Goal: Task Accomplishment & Management: Use online tool/utility

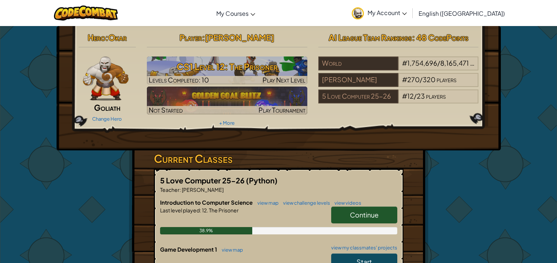
click at [356, 215] on span "Continue" at bounding box center [364, 215] width 29 height 8
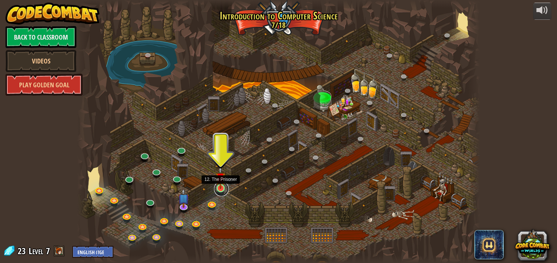
click at [219, 190] on link at bounding box center [221, 189] width 15 height 15
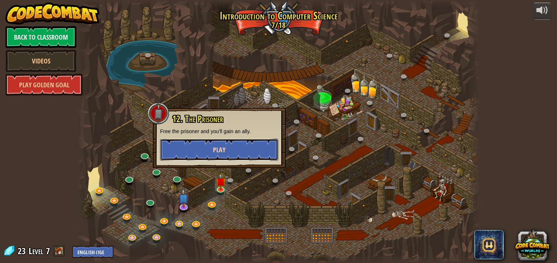
click at [236, 144] on button "Play" at bounding box center [219, 150] width 118 height 22
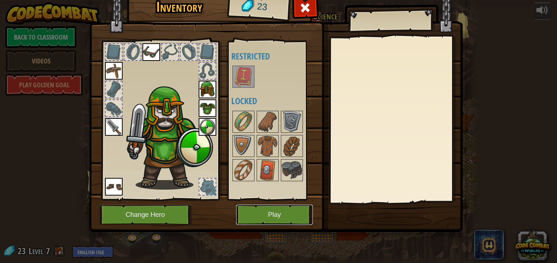
click at [290, 212] on button "Play" at bounding box center [274, 215] width 77 height 20
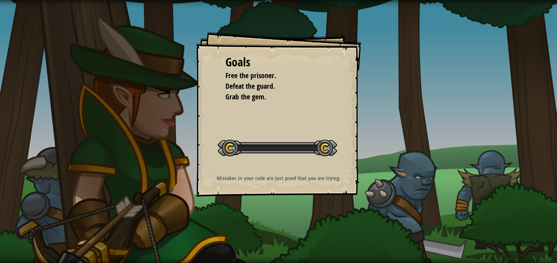
click at [290, 212] on div "Goals Free the prisoner. Defeat the guard. Grab the gem. Start Level Error load…" at bounding box center [278, 131] width 557 height 263
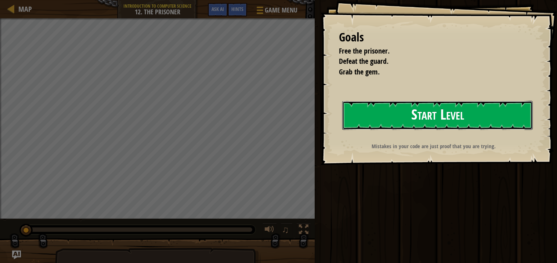
click at [461, 119] on button "Start Level" at bounding box center [438, 115] width 191 height 29
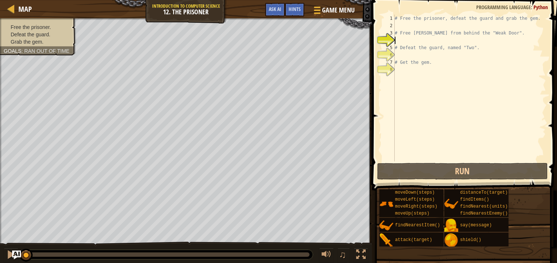
type textarea "r"
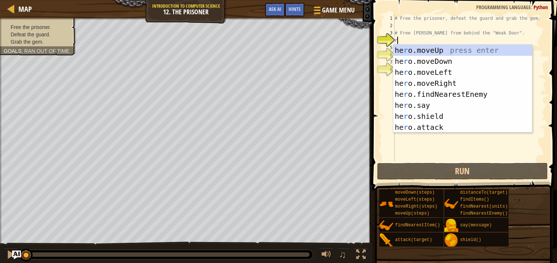
scroll to position [3, 0]
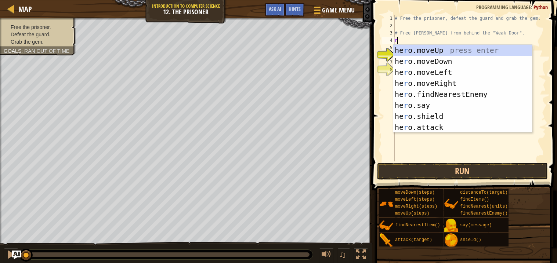
click at [462, 78] on div "he r o.moveUp press enter he r o.moveDown press enter he r o.moveLeft press ent…" at bounding box center [463, 100] width 139 height 110
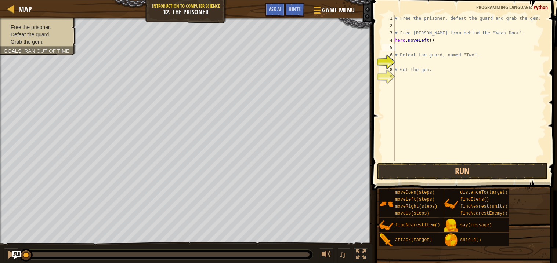
click at [443, 43] on div "# Free the prisoner, defeat the guard and grab the gem. # Free [PERSON_NAME] fr…" at bounding box center [470, 96] width 153 height 162
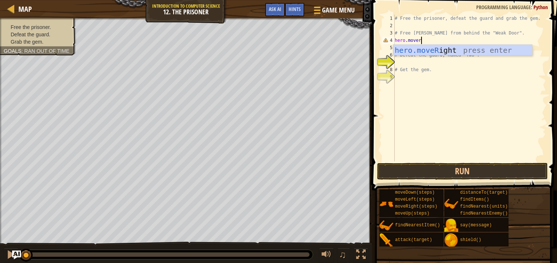
type textarea "hero.mover"
click at [499, 0] on body "Map Introduction to Computer Science 12. The Prisoner Game Menu Done Hints Ask …" at bounding box center [278, 0] width 557 height 0
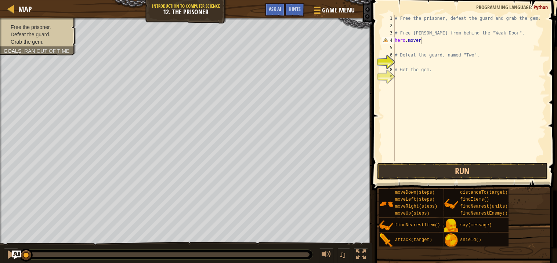
click at [429, 44] on div "# Free the prisoner, defeat the guard and grab the gem. # Free [PERSON_NAME] fr…" at bounding box center [470, 96] width 153 height 162
type textarea "hero.m"
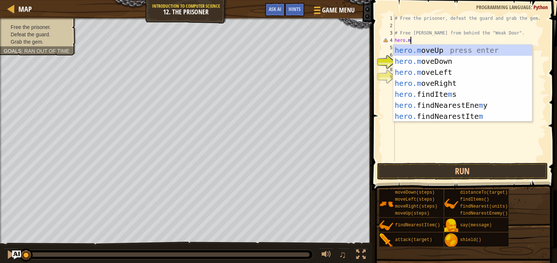
click at [450, 84] on div "hero.m oveUp press enter hero.m oveDown press enter hero.m oveLeft press enter …" at bounding box center [463, 94] width 139 height 99
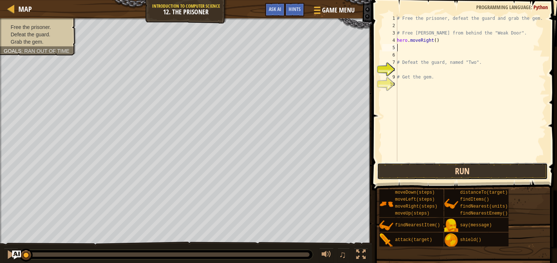
click at [492, 179] on button "Run" at bounding box center [462, 171] width 171 height 17
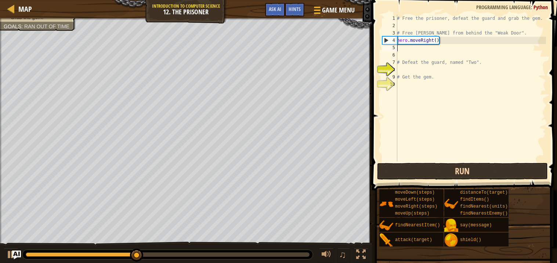
type textarea "d"
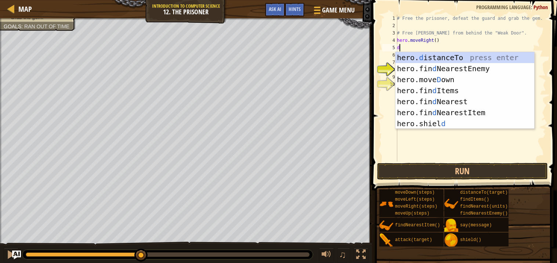
click at [472, 79] on div "hero. d istanceTo press enter hero.fin d NearestEnemy press enter hero.[PERSON_…" at bounding box center [465, 101] width 139 height 99
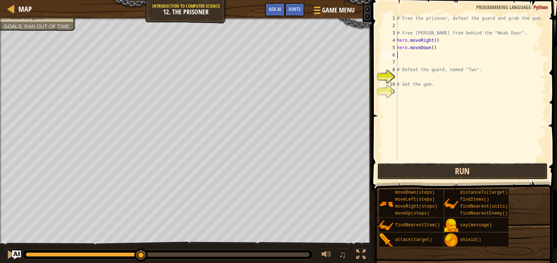
click at [480, 175] on button "Run" at bounding box center [462, 171] width 171 height 17
type textarea "b"
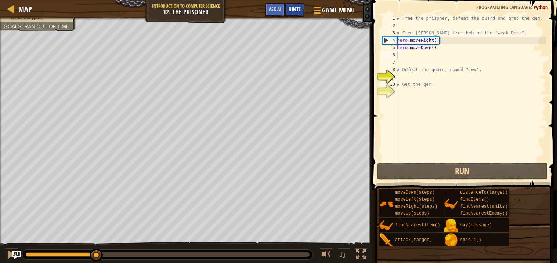
click at [298, 14] on div "Hints" at bounding box center [294, 10] width 19 height 14
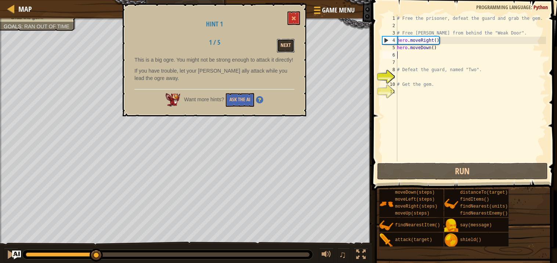
click at [284, 48] on button "Next" at bounding box center [286, 46] width 18 height 14
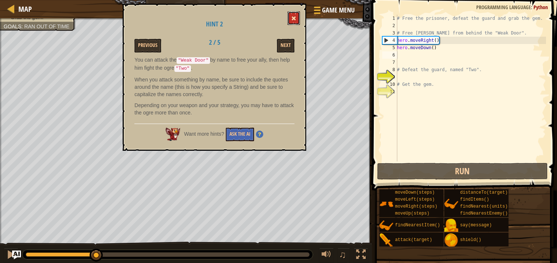
click at [294, 19] on span at bounding box center [293, 18] width 5 height 5
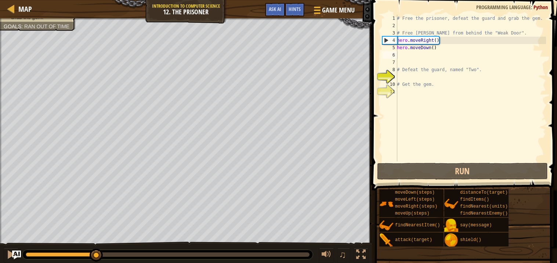
click at [405, 53] on div "# Free the prisoner, defeat the guard and grab the gem. # Free [PERSON_NAME] fr…" at bounding box center [471, 96] width 151 height 162
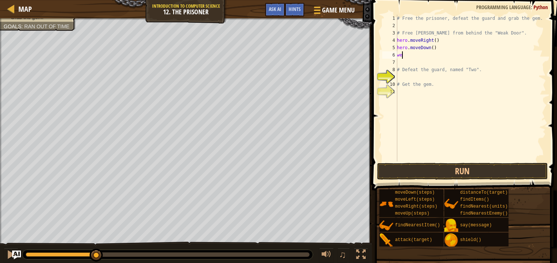
type textarea "w"
click at [496, 168] on button "Run" at bounding box center [462, 171] width 171 height 17
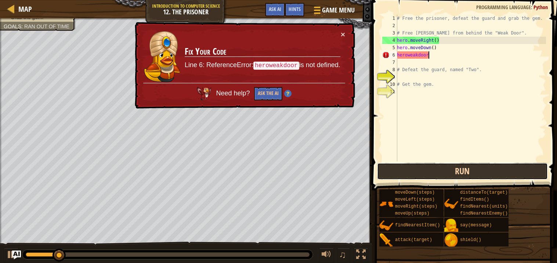
click at [519, 171] on button "Run" at bounding box center [462, 171] width 171 height 17
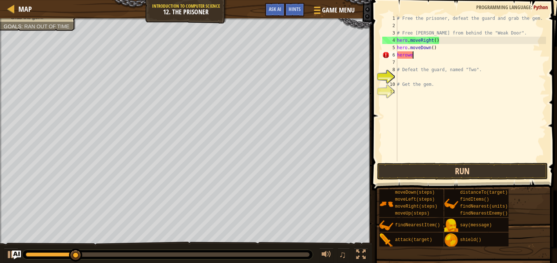
scroll to position [3, 1]
type textarea "h"
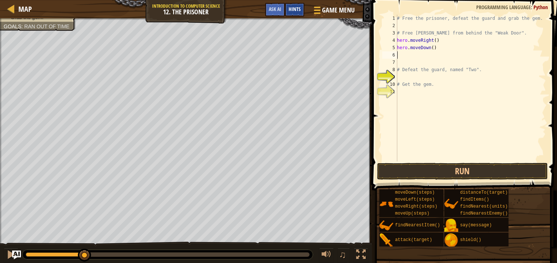
click at [296, 7] on span "Hints" at bounding box center [295, 9] width 12 height 7
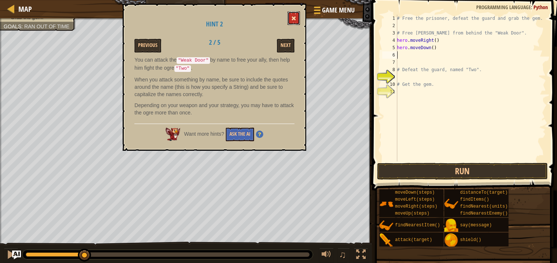
click at [289, 12] on button at bounding box center [294, 18] width 12 height 14
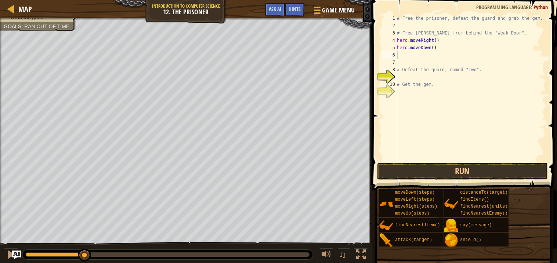
click at [406, 58] on div "# Free the prisoner, defeat the guard and grab the gem. # Free [PERSON_NAME] fr…" at bounding box center [471, 96] width 151 height 162
type textarea "r"
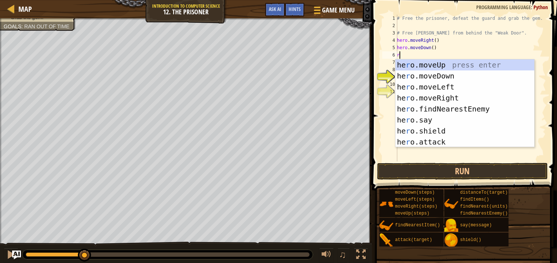
click at [469, 96] on div "he r o.moveUp press enter he r o.moveDown press enter he r o.moveLeft press ent…" at bounding box center [465, 115] width 139 height 110
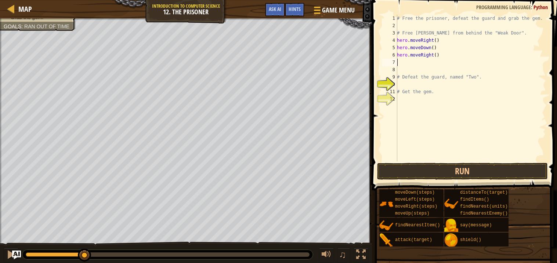
type textarea "r"
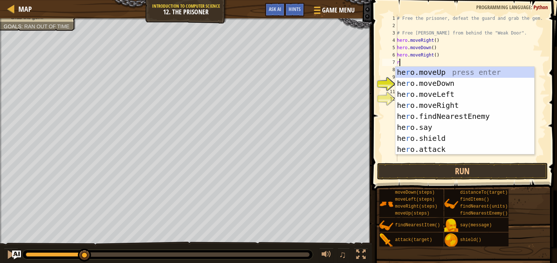
click at [470, 104] on div "he r o.moveUp press enter he r o.moveDown press enter he r o.moveLeft press ent…" at bounding box center [465, 122] width 139 height 110
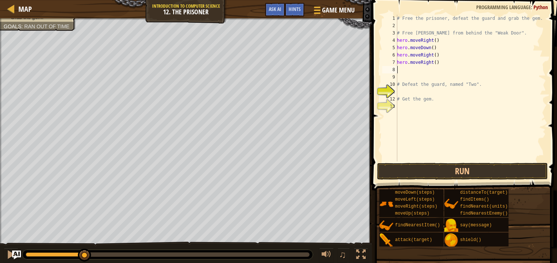
type textarea "e"
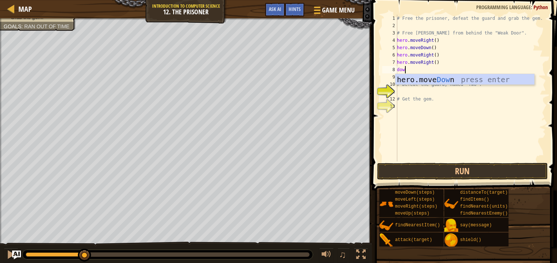
type textarea "down"
click at [479, 84] on div "hero.move Down press enter" at bounding box center [465, 90] width 139 height 33
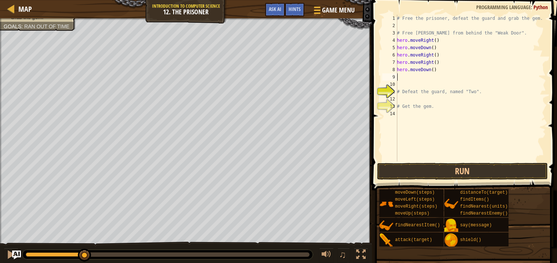
scroll to position [3, 0]
click at [437, 71] on div "# Free the prisoner, defeat the guard and grab the gem. # Free [PERSON_NAME] fr…" at bounding box center [471, 96] width 151 height 162
click at [435, 71] on div "# Free the prisoner, defeat the guard and grab the gem. # Free [PERSON_NAME] fr…" at bounding box center [471, 96] width 151 height 162
click at [488, 169] on button "Run" at bounding box center [462, 171] width 171 height 17
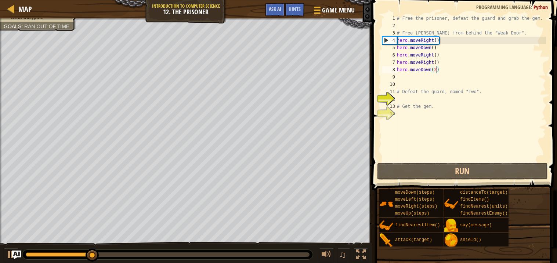
click at [439, 45] on div "# Free the prisoner, defeat the guard and grab the gem. # Free [PERSON_NAME] fr…" at bounding box center [471, 96] width 151 height 162
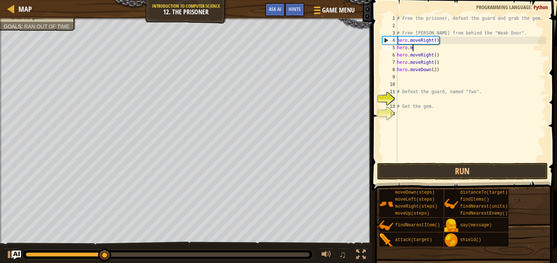
scroll to position [3, 1]
type textarea "h"
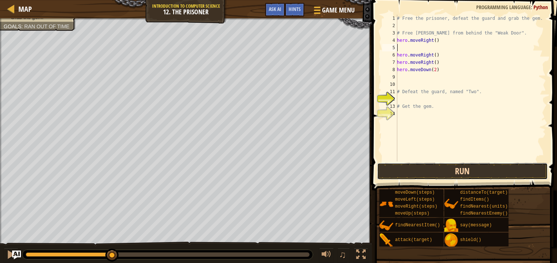
click at [496, 172] on button "Run" at bounding box center [462, 171] width 171 height 17
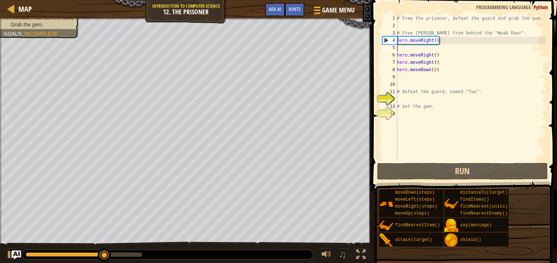
click at [405, 80] on div "# Free the prisoner, defeat the guard and grab the gem. # Free [PERSON_NAME] fr…" at bounding box center [471, 96] width 151 height 162
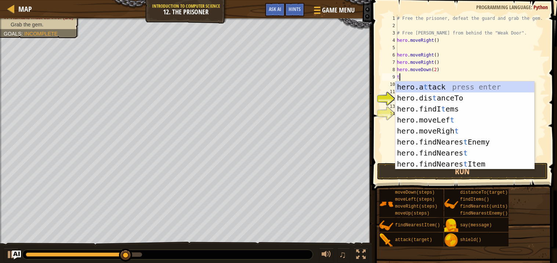
click at [492, 90] on div "hero.a t tack press enter hero.dis t anceTo press enter hero.findI t ems press …" at bounding box center [465, 137] width 139 height 110
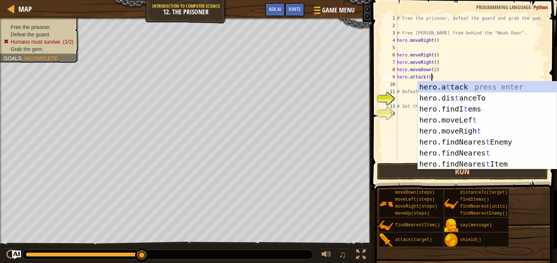
scroll to position [3, 3]
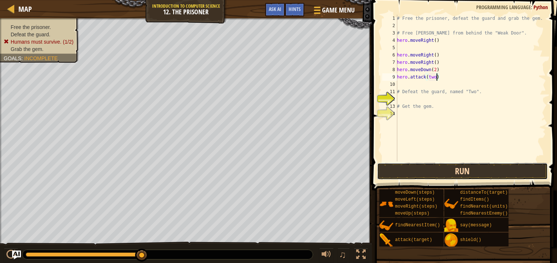
click at [485, 167] on button "Run" at bounding box center [462, 171] width 171 height 17
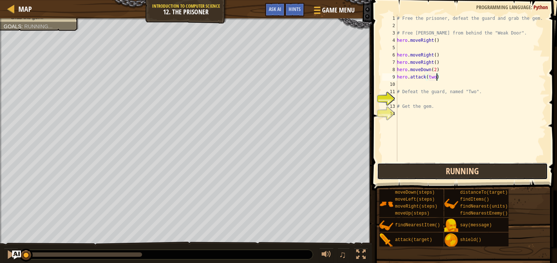
click at [493, 171] on button "Running" at bounding box center [462, 171] width 171 height 17
click at [486, 175] on button "Run" at bounding box center [462, 171] width 171 height 17
click at [488, 177] on button "Running" at bounding box center [462, 171] width 171 height 17
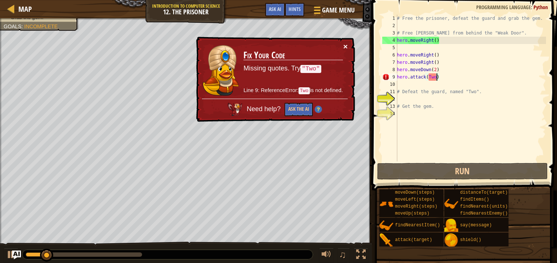
click at [345, 44] on button "×" at bounding box center [346, 47] width 4 height 8
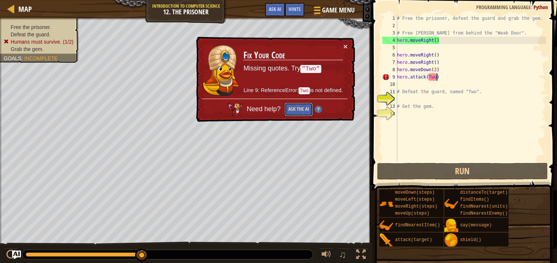
click at [302, 106] on button "Ask the AI" at bounding box center [299, 110] width 28 height 14
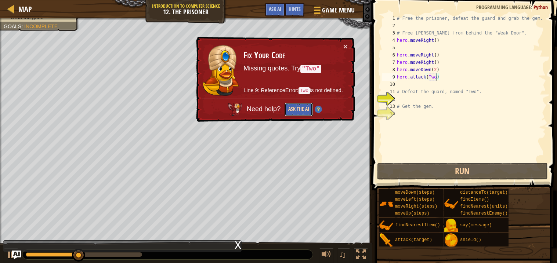
click at [305, 103] on button "Ask the AI" at bounding box center [299, 110] width 28 height 14
click at [302, 106] on button "Ask the AI" at bounding box center [299, 110] width 28 height 14
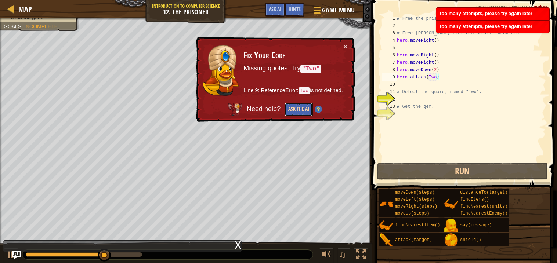
click at [301, 111] on button "Ask the AI" at bounding box center [299, 110] width 28 height 14
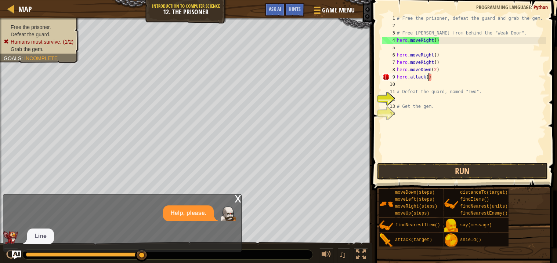
scroll to position [3, 2]
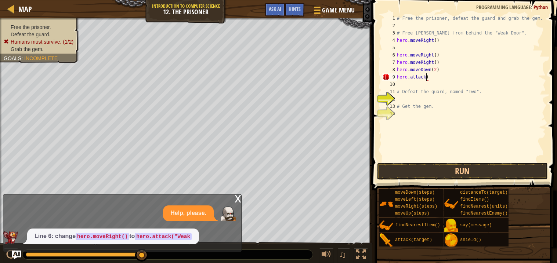
click at [441, 76] on div "# Free the prisoner, defeat the guard and grab the gem. # Free [PERSON_NAME] fr…" at bounding box center [471, 96] width 151 height 162
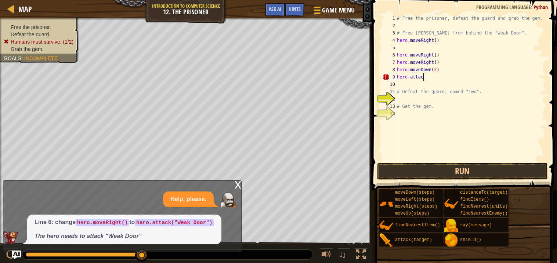
scroll to position [3, 1]
type textarea "h"
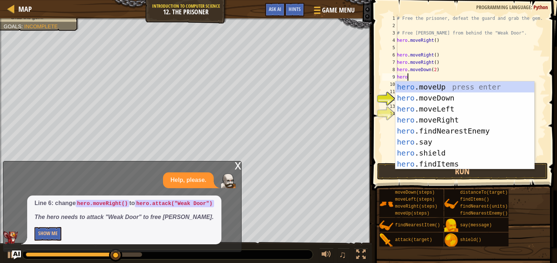
scroll to position [3, 1]
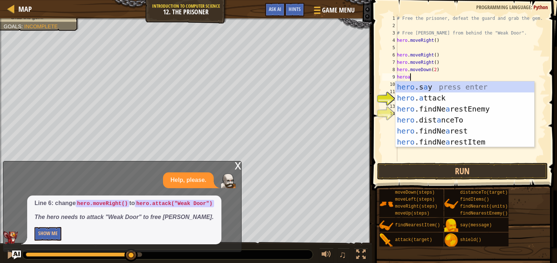
click at [441, 98] on div "hero .s a y press enter hero . a ttack press enter hero .findNe a restEnemy pre…" at bounding box center [465, 126] width 139 height 88
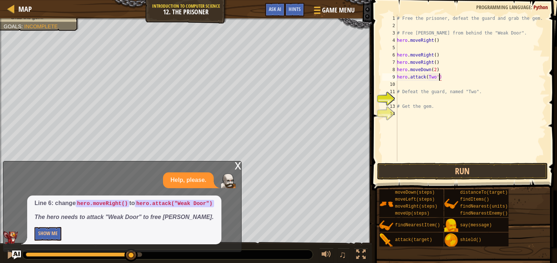
scroll to position [3, 3]
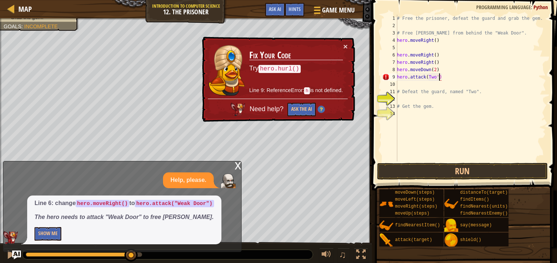
click at [428, 77] on div "# Free the prisoner, defeat the guard and grab the gem. # Free [PERSON_NAME] fr…" at bounding box center [471, 96] width 151 height 162
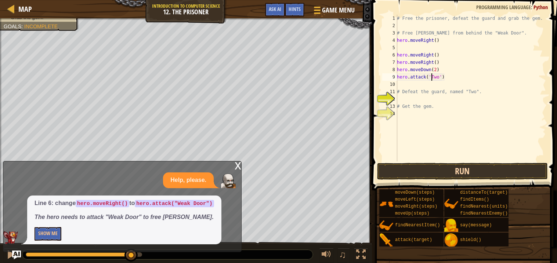
type textarea "hero.attack('Two')"
click at [479, 172] on button "Run" at bounding box center [462, 171] width 171 height 17
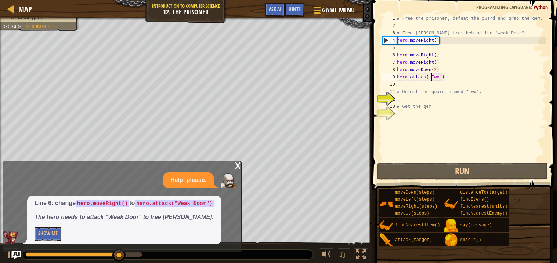
click at [399, 88] on div "# Free the prisoner, defeat the guard and grab the gem. # Free [PERSON_NAME] fr…" at bounding box center [471, 96] width 151 height 162
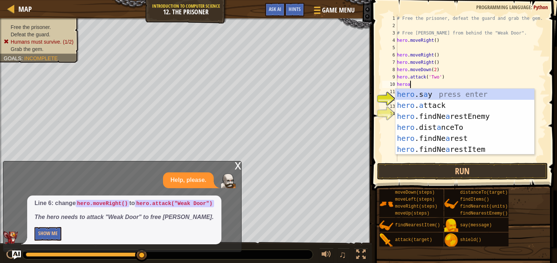
scroll to position [3, 1]
click at [445, 106] on div "hero .s a y press enter hero . a ttack press enter hero .findNe a restEnemy pre…" at bounding box center [465, 133] width 139 height 88
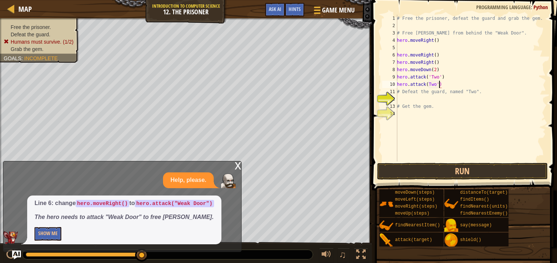
scroll to position [3, 3]
click at [431, 82] on div "# Free the prisoner, defeat the guard and grab the gem. # Free [PERSON_NAME] fr…" at bounding box center [471, 96] width 151 height 162
click at [431, 86] on div "# Free the prisoner, defeat the guard and grab the gem. # Free [PERSON_NAME] fr…" at bounding box center [471, 96] width 151 height 162
click at [428, 82] on div "# Free the prisoner, defeat the guard and grab the gem. # Free [PERSON_NAME] fr…" at bounding box center [471, 96] width 151 height 162
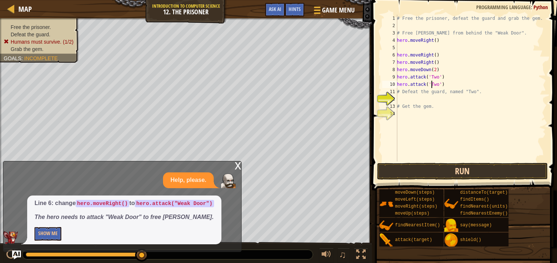
type textarea "hero.attack('Two')"
click at [495, 171] on button "Run" at bounding box center [462, 171] width 171 height 17
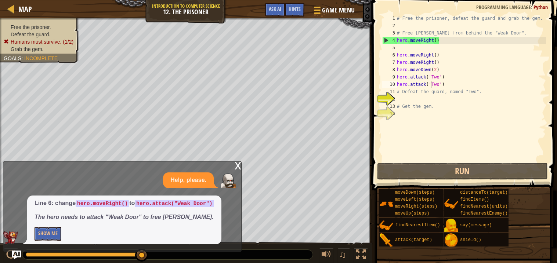
click at [238, 167] on div "x" at bounding box center [238, 165] width 7 height 7
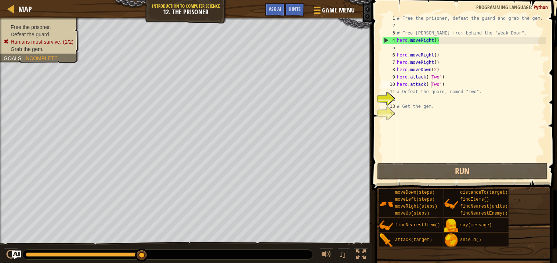
scroll to position [3, 0]
click at [401, 100] on div "# Free the prisoner, defeat the guard and grab the gem. # Free [PERSON_NAME] fr…" at bounding box center [471, 96] width 151 height 162
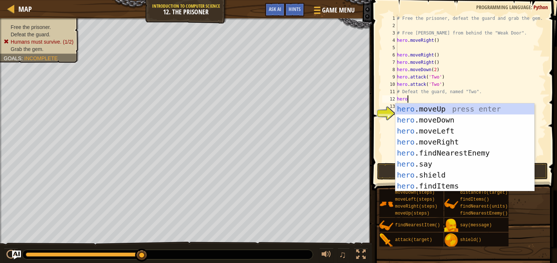
scroll to position [3, 1]
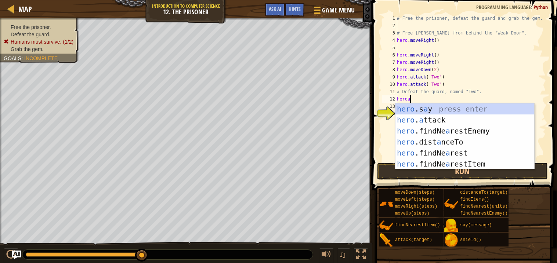
click at [452, 123] on div "hero .s a y press enter hero . a ttack press enter hero .findNe a restEnemy pre…" at bounding box center [465, 148] width 139 height 88
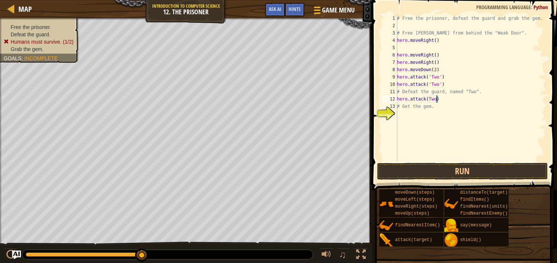
scroll to position [3, 3]
click at [429, 98] on div "# Free the prisoner, defeat the guard and grab the gem. # Free [PERSON_NAME] fr…" at bounding box center [471, 96] width 151 height 162
click at [440, 102] on div "# Free the prisoner, defeat the guard and grab the gem. # Free [PERSON_NAME] fr…" at bounding box center [471, 96] width 151 height 162
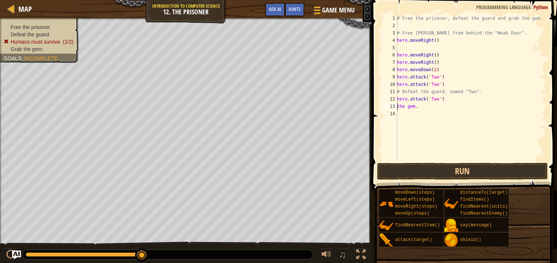
click at [422, 107] on div "# Free the prisoner, defeat the guard and grab the gem. # Free [PERSON_NAME] fr…" at bounding box center [471, 96] width 151 height 162
type textarea "t"
click at [504, 169] on button "Run" at bounding box center [462, 171] width 171 height 17
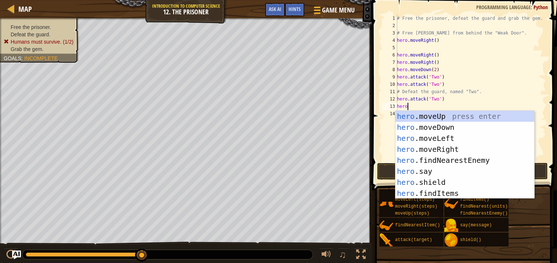
scroll to position [3, 1]
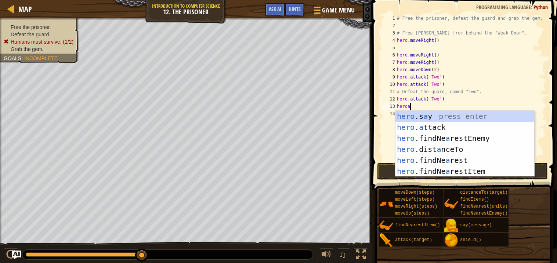
click at [447, 130] on div "hero .s a y press enter hero . a ttack press enter hero .findNe a restEnemy pre…" at bounding box center [465, 155] width 139 height 88
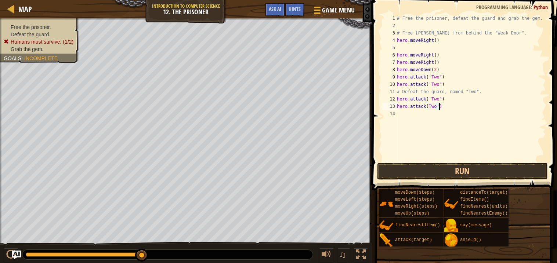
scroll to position [3, 3]
click at [430, 103] on div "# Free the prisoner, defeat the guard and grab the gem. # Free [PERSON_NAME] fr…" at bounding box center [471, 96] width 151 height 162
click at [430, 107] on div "# Free the prisoner, defeat the guard and grab the gem. # Free [PERSON_NAME] fr…" at bounding box center [471, 96] width 151 height 162
click at [494, 171] on button "Run" at bounding box center [462, 171] width 171 height 17
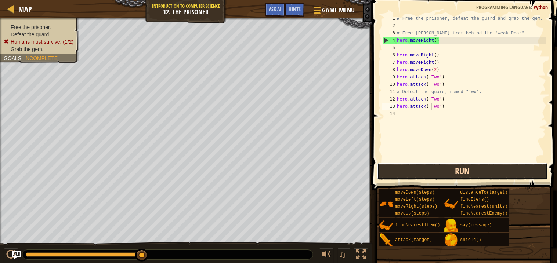
click at [467, 175] on button "Run" at bounding box center [462, 171] width 171 height 17
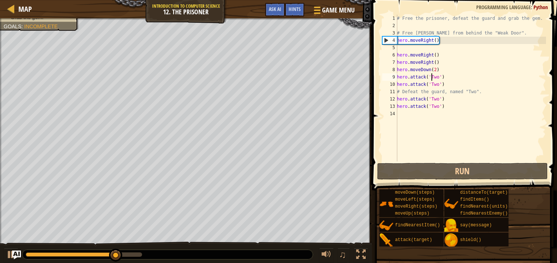
click at [433, 75] on div "# Free the prisoner, defeat the guard and grab the gem. # Free [PERSON_NAME] fr…" at bounding box center [471, 96] width 151 height 162
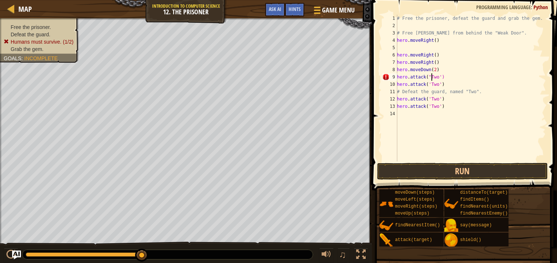
click at [442, 76] on div "# Free the prisoner, defeat the guard and grab the gem. # Free [PERSON_NAME] fr…" at bounding box center [471, 96] width 151 height 162
click at [432, 82] on div "# Free the prisoner, defeat the guard and grab the gem. # Free [PERSON_NAME] fr…" at bounding box center [471, 96] width 151 height 162
click at [442, 86] on div "# Free the prisoner, defeat the guard and grab the gem. # Free [PERSON_NAME] fr…" at bounding box center [471, 96] width 151 height 162
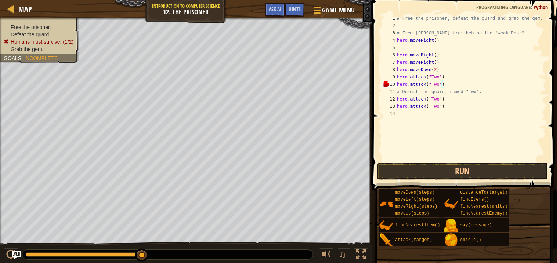
scroll to position [3, 3]
click at [431, 98] on div "# Free the prisoner, defeat the guard and grab the gem. # Free [PERSON_NAME] fr…" at bounding box center [471, 96] width 151 height 162
click at [443, 100] on div "# Free the prisoner, defeat the guard and grab the gem. # Free [PERSON_NAME] fr…" at bounding box center [471, 96] width 151 height 162
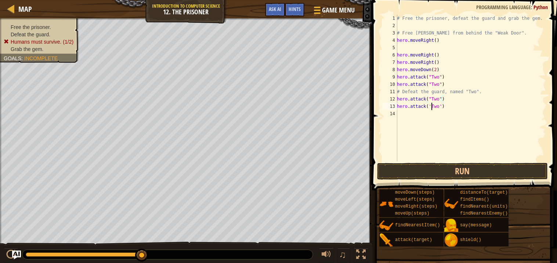
click at [431, 106] on div "# Free the prisoner, defeat the guard and grab the gem. # Free [PERSON_NAME] fr…" at bounding box center [471, 96] width 151 height 162
click at [442, 106] on div "# Free the prisoner, defeat the guard and grab the gem. # Free [PERSON_NAME] fr…" at bounding box center [471, 96] width 151 height 162
type textarea "hero.attack("Two")"
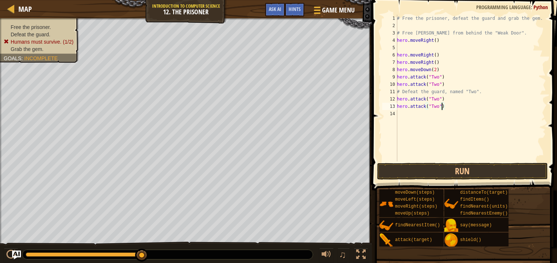
click at [416, 47] on div "# Free the prisoner, defeat the guard and grab the gem. # Free [PERSON_NAME] fr…" at bounding box center [471, 96] width 151 height 162
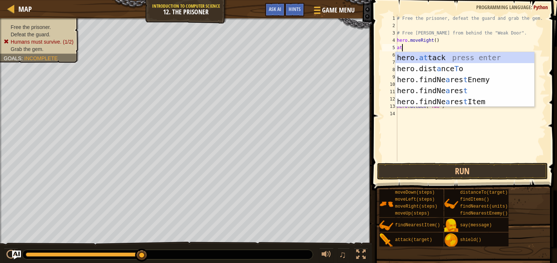
click at [430, 53] on div "hero. at tack press enter hero.dist a nce T o press enter hero.findNe a res t E…" at bounding box center [465, 90] width 139 height 77
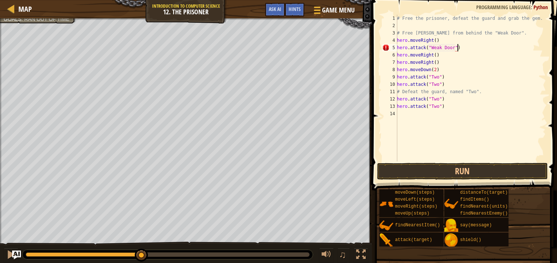
scroll to position [3, 5]
type textarea "hero.attack("Weak Door")"
click at [468, 166] on button "Run" at bounding box center [462, 171] width 171 height 17
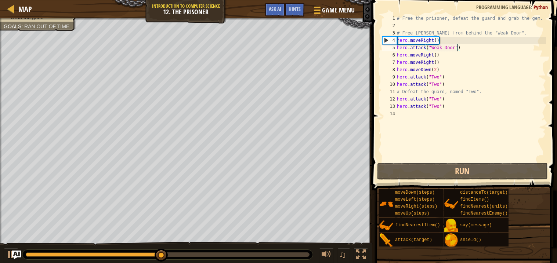
click at [409, 113] on div "# Free the prisoner, defeat the guard and grab the gem. # Free [PERSON_NAME] fr…" at bounding box center [471, 96] width 151 height 162
type textarea "h"
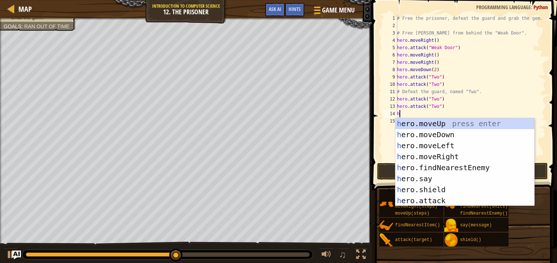
click at [457, 137] on div "h ero.moveUp press enter h ero.moveDown press enter h ero.moveLeft press enter …" at bounding box center [465, 173] width 139 height 110
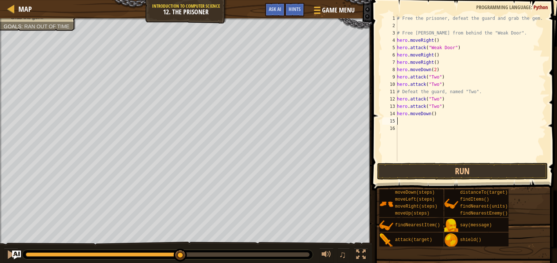
type textarea "h"
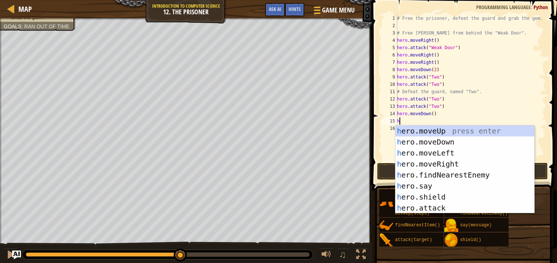
click at [462, 164] on div "h ero.moveUp press enter h ero.moveDown press enter h ero.moveLeft press enter …" at bounding box center [465, 181] width 139 height 110
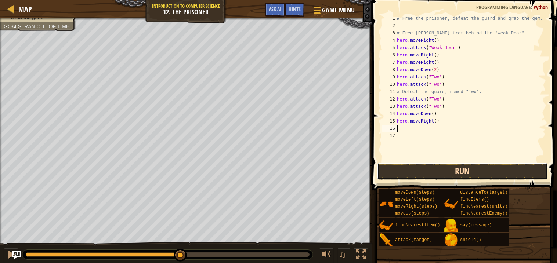
click at [505, 179] on button "Run" at bounding box center [462, 171] width 171 height 17
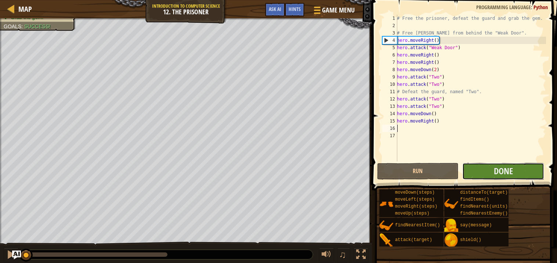
click at [522, 176] on button "Done" at bounding box center [504, 171] width 82 height 17
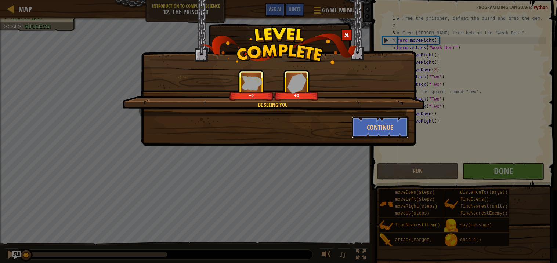
click at [392, 125] on button "Continue" at bounding box center [380, 127] width 57 height 22
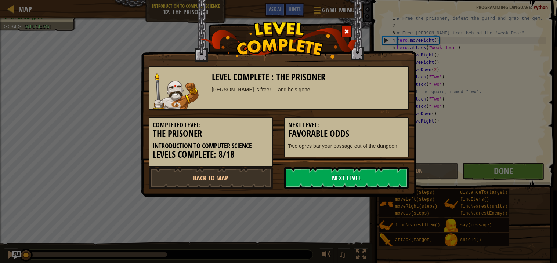
click at [358, 183] on link "Next Level" at bounding box center [346, 178] width 125 height 22
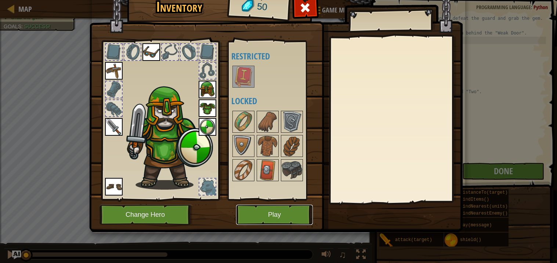
click at [281, 221] on button "Play" at bounding box center [274, 215] width 77 height 20
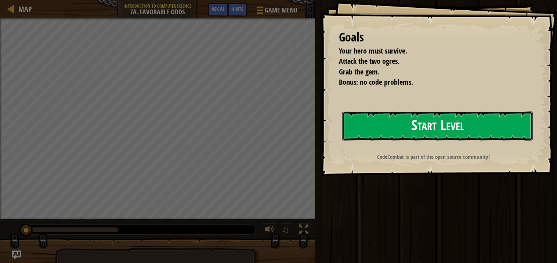
click at [425, 131] on button "Start Level" at bounding box center [438, 126] width 191 height 29
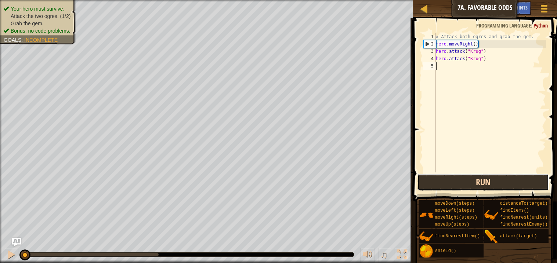
click at [502, 179] on button "Run" at bounding box center [483, 182] width 131 height 17
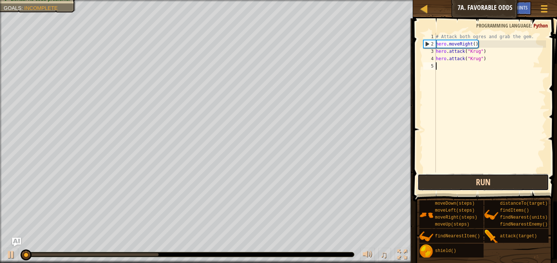
click at [517, 186] on button "Run" at bounding box center [483, 182] width 131 height 17
click at [516, 190] on button "Running" at bounding box center [483, 182] width 131 height 17
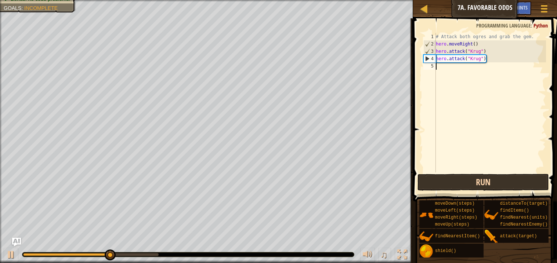
type textarea "h"
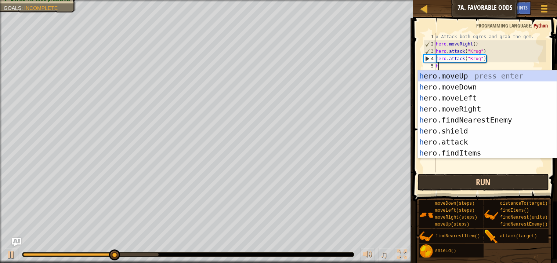
scroll to position [3, 0]
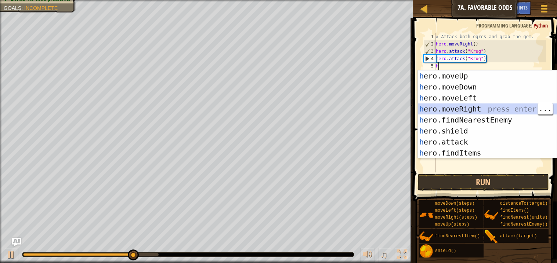
click at [485, 107] on div "h ero.moveUp press enter h ero.moveDown press enter h ero.moveLeft press enter …" at bounding box center [487, 126] width 139 height 110
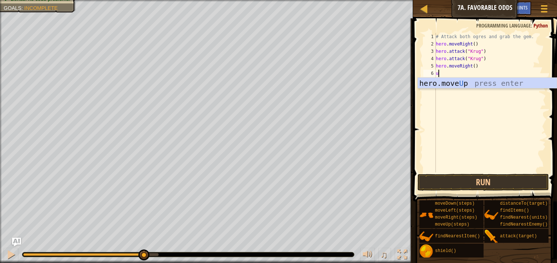
type textarea "up"
click at [501, 86] on div "hero.move Up press enter" at bounding box center [487, 94] width 139 height 33
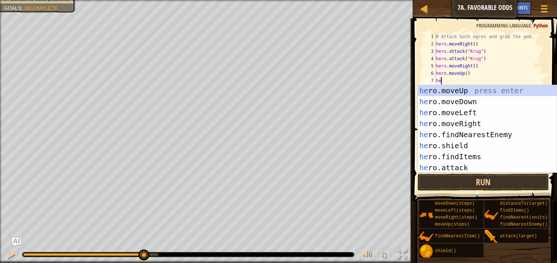
scroll to position [3, 0]
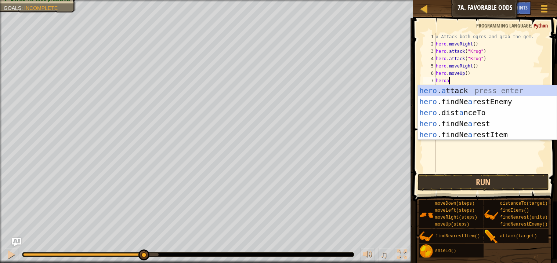
click at [491, 95] on div "hero . a ttack press enter hero .findNe a restEnemy press enter hero .dist a nc…" at bounding box center [487, 123] width 139 height 77
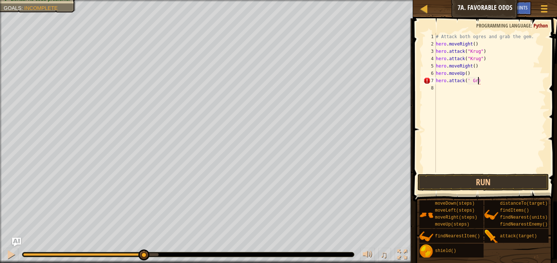
scroll to position [3, 3]
type textarea "hero.attack(' Grump)"
click at [492, 82] on div "# Attack both ogres and grab the gem. hero . moveRight ( ) hero . attack ( "[PE…" at bounding box center [491, 110] width 112 height 154
click at [488, 83] on div "# Attack both ogres and grab the gem. hero . moveRight ( ) hero . attack ( "[PE…" at bounding box center [491, 110] width 112 height 154
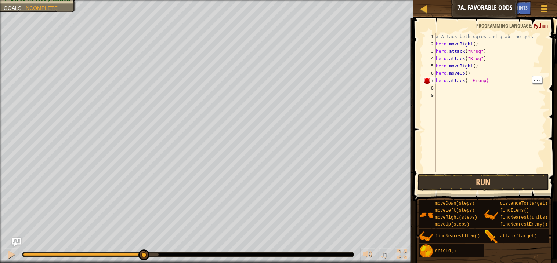
click at [484, 80] on div "# Attack both ogres and grab the gem. hero . moveRight ( ) hero . attack ( "[PE…" at bounding box center [491, 110] width 112 height 154
click at [485, 79] on div "# Attack both ogres and grab the gem. hero . moveRight ( ) hero . attack ( "[PE…" at bounding box center [491, 110] width 112 height 154
click at [518, 185] on button "Run" at bounding box center [483, 182] width 131 height 17
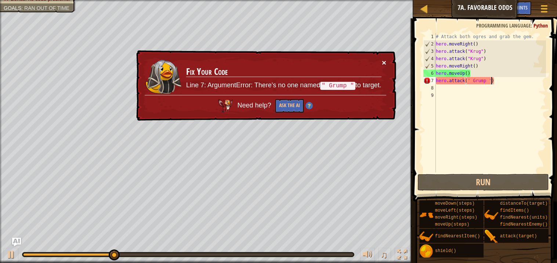
click at [384, 61] on button "×" at bounding box center [384, 63] width 4 height 8
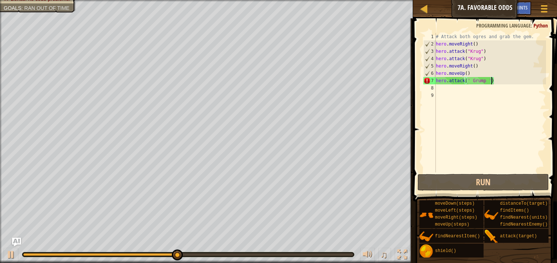
click at [505, 81] on div "# Attack both ogres and grab the gem. hero . moveRight ( ) hero . attack ( "[PE…" at bounding box center [491, 110] width 112 height 154
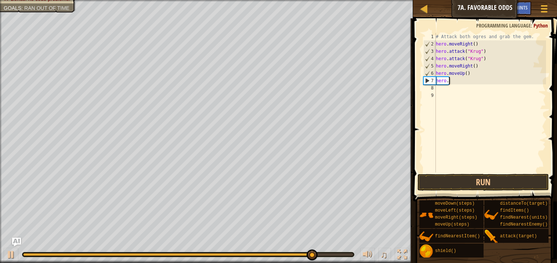
scroll to position [3, 0]
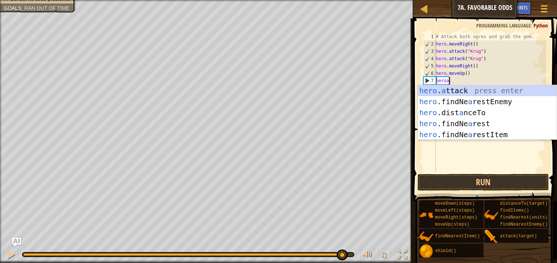
click at [514, 93] on div "hero . a ttack press enter hero .findNe a restEnemy press enter hero .dist a nc…" at bounding box center [487, 123] width 139 height 77
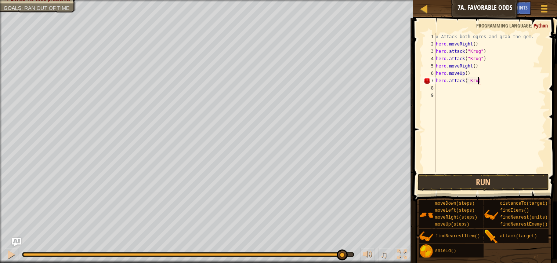
scroll to position [3, 3]
click at [470, 76] on div "# Attack both ogres and grab the gem. hero . moveRight ( ) hero . attack ( "[PE…" at bounding box center [491, 110] width 112 height 154
type textarea "hero.moveUp()"
click at [469, 85] on div "# Attack both ogres and grab the gem. hero . moveRight ( ) hero . attack ( "[PE…" at bounding box center [491, 110] width 112 height 154
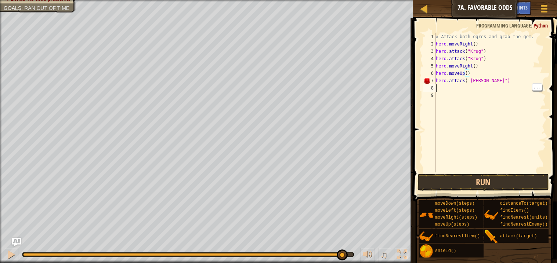
scroll to position [3, 0]
click at [472, 80] on div "# Attack both ogres and grab the gem. hero . moveRight ( ) hero . attack ( "[PE…" at bounding box center [491, 110] width 112 height 154
click at [469, 79] on div "# Attack both ogres and grab the gem. hero . moveRight ( ) hero . attack ( "[PE…" at bounding box center [491, 110] width 112 height 154
click at [508, 184] on button "Run" at bounding box center [483, 182] width 131 height 17
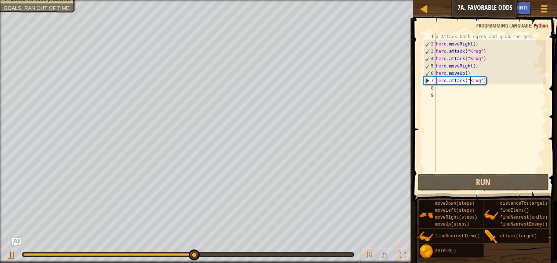
click at [483, 81] on div "# Attack both ogres and grab the gem. hero . moveRight ( ) hero . attack ( "[PE…" at bounding box center [491, 110] width 112 height 154
click at [482, 83] on div "# Attack both ogres and grab the gem. hero . moveRight ( ) hero . attack ( "[PE…" at bounding box center [491, 110] width 112 height 154
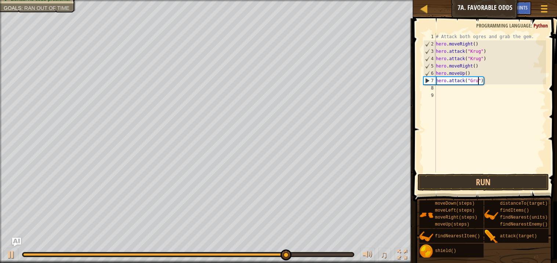
scroll to position [3, 3]
type textarea "hero.attack("Grump")"
click at [447, 87] on div "# Attack both ogres and grab the gem. hero . moveRight ( ) hero . attack ( "[PE…" at bounding box center [491, 110] width 112 height 154
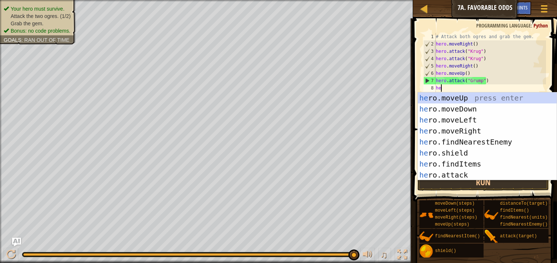
scroll to position [3, 0]
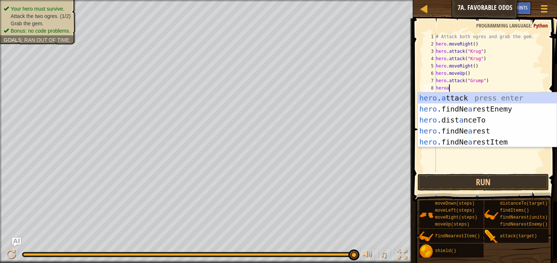
click at [490, 103] on div "hero . a ttack press enter hero .findNe a restEnemy press enter hero .dist a nc…" at bounding box center [487, 131] width 139 height 77
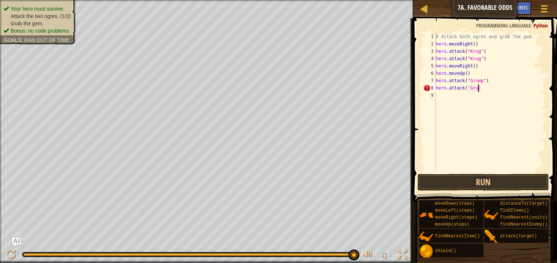
scroll to position [3, 3]
click at [514, 186] on button "Run" at bounding box center [483, 182] width 131 height 17
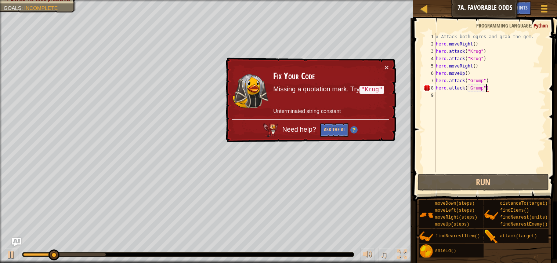
click at [470, 89] on div "# Attack both ogres and grab the gem. hero . moveRight ( ) hero . attack ( "[PE…" at bounding box center [491, 110] width 112 height 154
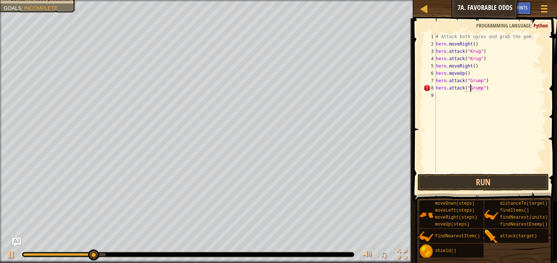
scroll to position [3, 3]
type textarea "hero.attack("Grump")"
click at [504, 182] on button "Run" at bounding box center [483, 182] width 131 height 17
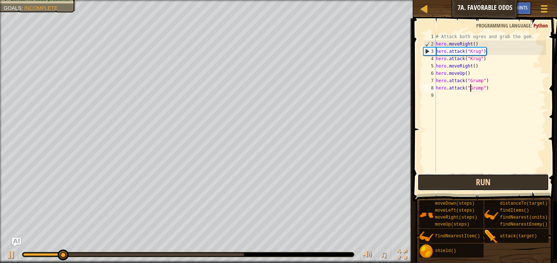
click at [499, 182] on button "Run" at bounding box center [483, 182] width 131 height 17
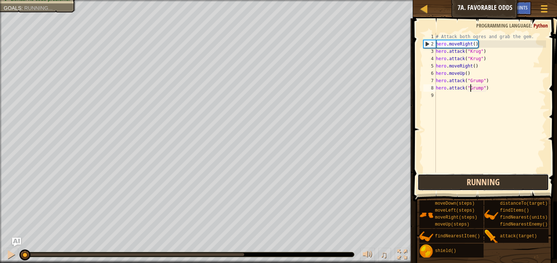
click at [510, 187] on button "Running" at bounding box center [483, 182] width 131 height 17
click at [512, 183] on button "Run" at bounding box center [483, 182] width 131 height 17
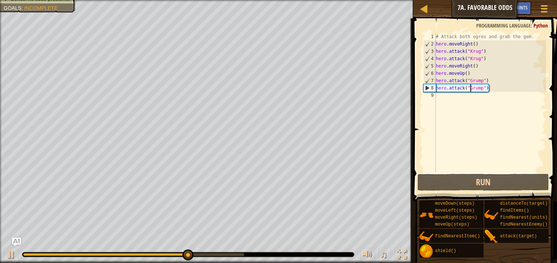
click at [442, 97] on div "# Attack both ogres and grab the gem. hero . moveRight ( ) hero . attack ( "[PE…" at bounding box center [491, 110] width 112 height 154
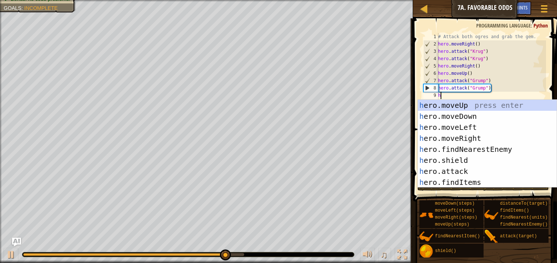
type textarea "he"
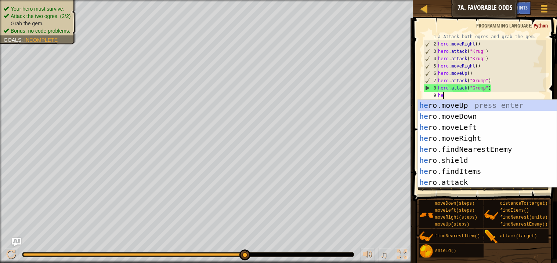
click at [485, 131] on div "he ro.moveUp press enter he ro.moveDown press enter he ro.moveLeft press enter …" at bounding box center [487, 155] width 139 height 110
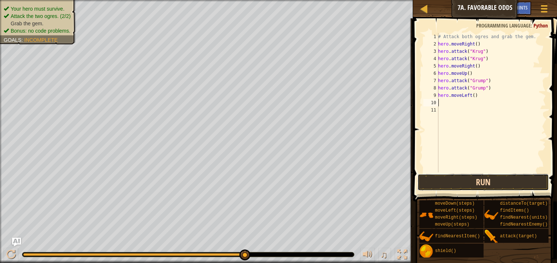
click at [497, 177] on button "Run" at bounding box center [483, 182] width 131 height 17
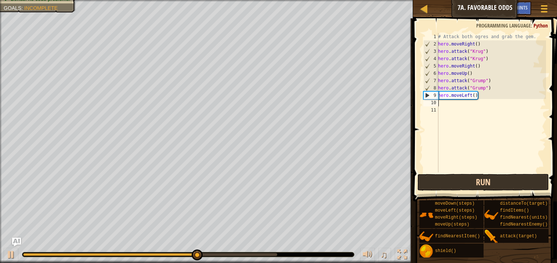
type textarea "l"
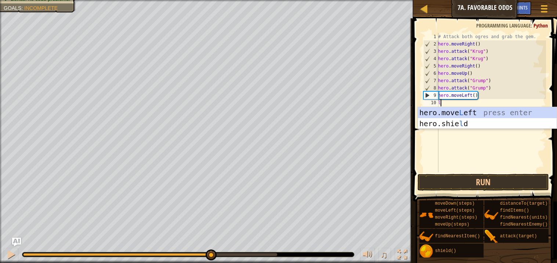
click at [486, 115] on div "hero.move L eft press enter hero.[PERSON_NAME] press enter" at bounding box center [487, 129] width 139 height 44
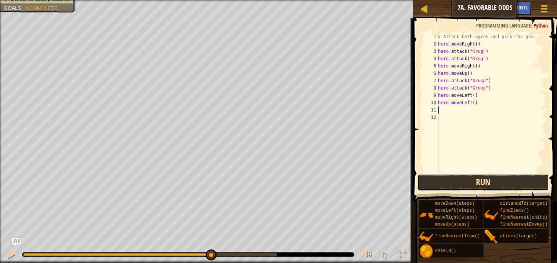
click at [497, 187] on button "Run" at bounding box center [483, 182] width 131 height 17
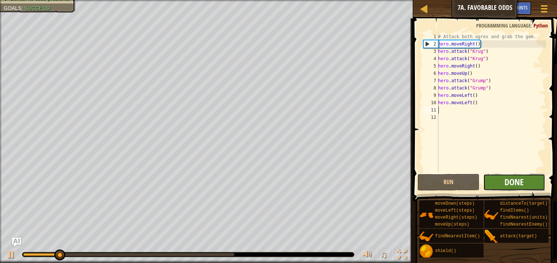
click at [523, 183] on span "Done" at bounding box center [514, 182] width 19 height 12
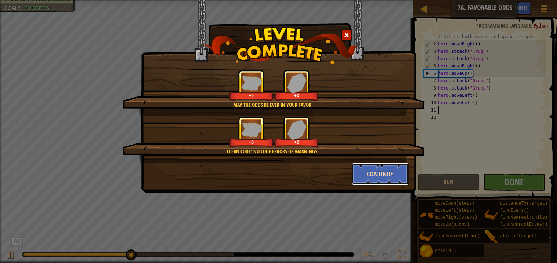
click at [388, 174] on button "Continue" at bounding box center [380, 174] width 57 height 22
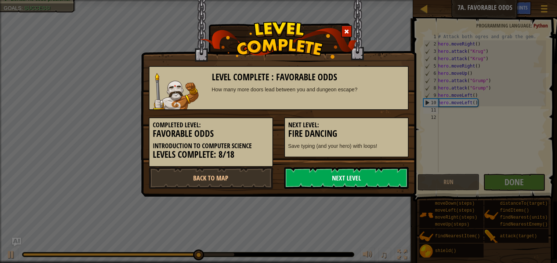
click at [386, 180] on link "Next Level" at bounding box center [346, 178] width 125 height 22
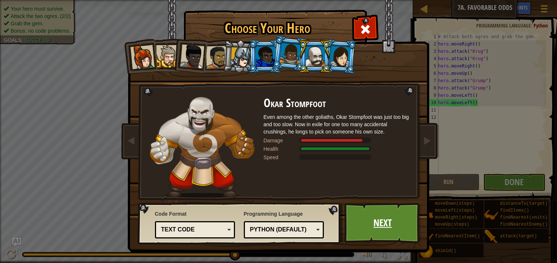
click at [388, 223] on link "Next" at bounding box center [383, 223] width 77 height 40
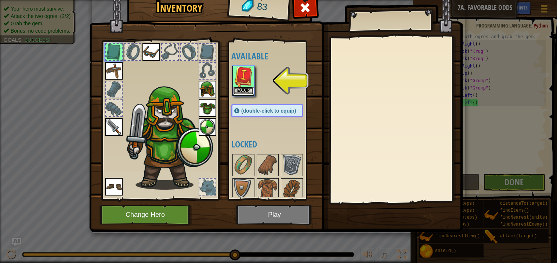
click at [246, 87] on button "Equip" at bounding box center [243, 91] width 21 height 8
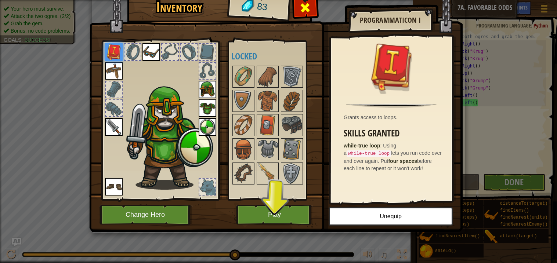
click at [311, 7] on div at bounding box center [305, 9] width 23 height 23
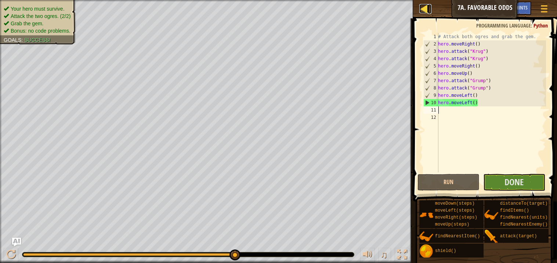
click at [430, 8] on link "Map" at bounding box center [430, 9] width 4 height 10
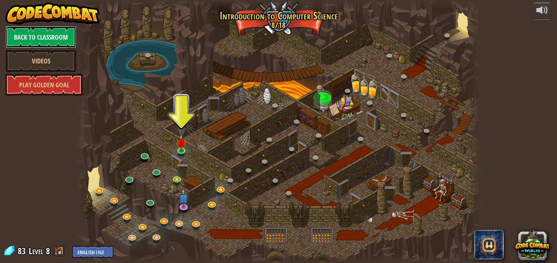
click at [31, 42] on link "Back to Classroom" at bounding box center [41, 37] width 71 height 22
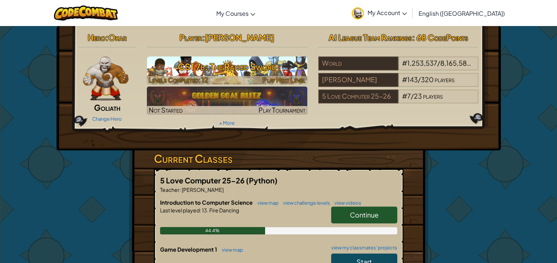
click at [185, 76] on span "Levels Completed: 12" at bounding box center [179, 80] width 60 height 8
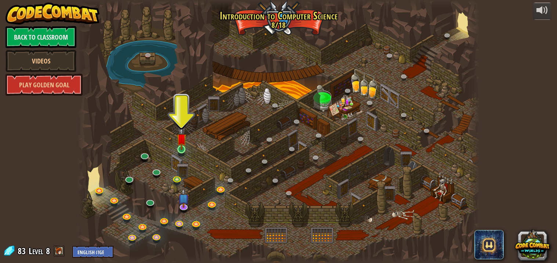
click at [183, 147] on img at bounding box center [182, 139] width 10 height 23
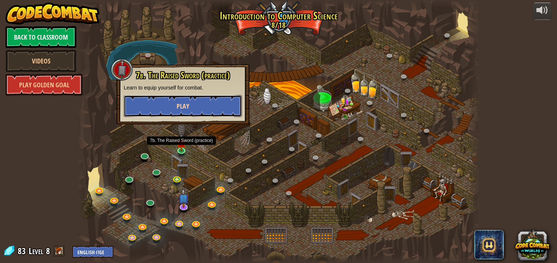
click at [153, 110] on button "Play" at bounding box center [183, 106] width 118 height 22
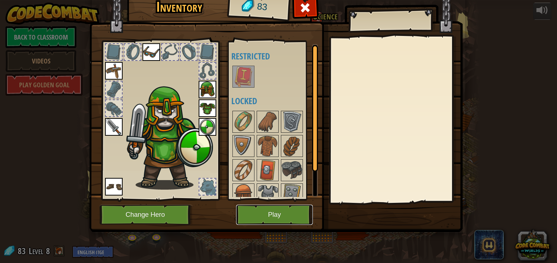
click at [296, 215] on button "Play" at bounding box center [274, 215] width 77 height 20
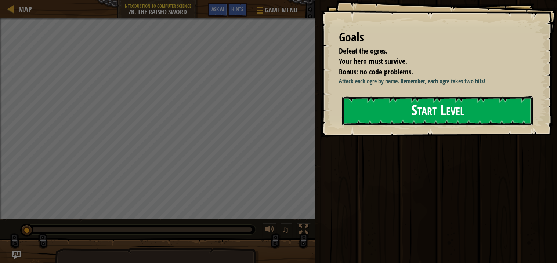
click at [359, 112] on button "Start Level" at bounding box center [438, 111] width 191 height 29
